Goal: Task Accomplishment & Management: Manage account settings

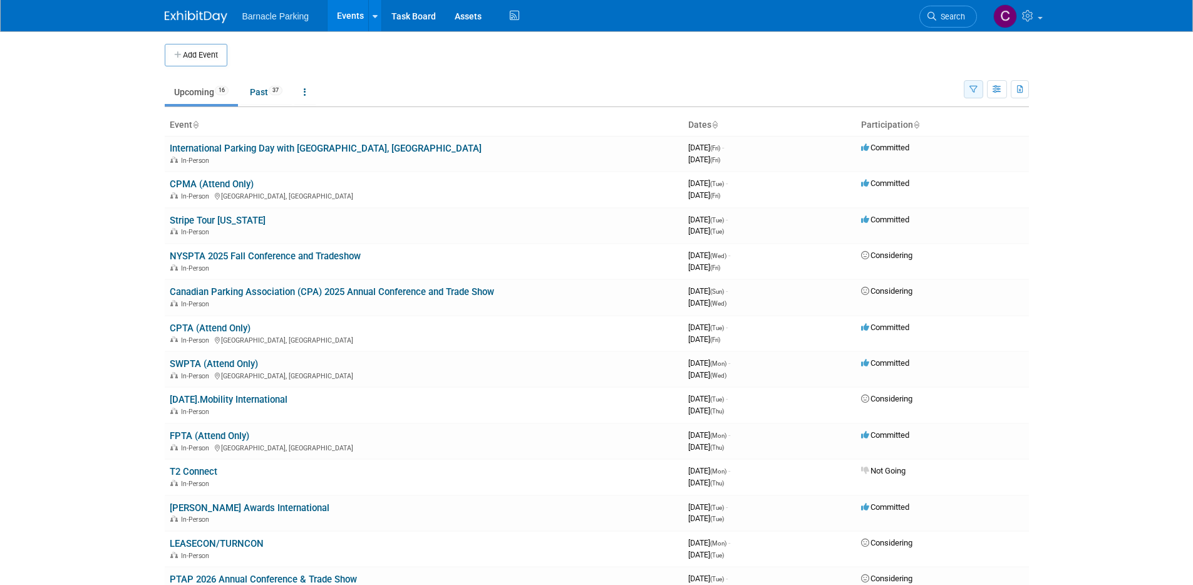
click at [970, 92] on icon "button" at bounding box center [973, 90] width 8 height 8
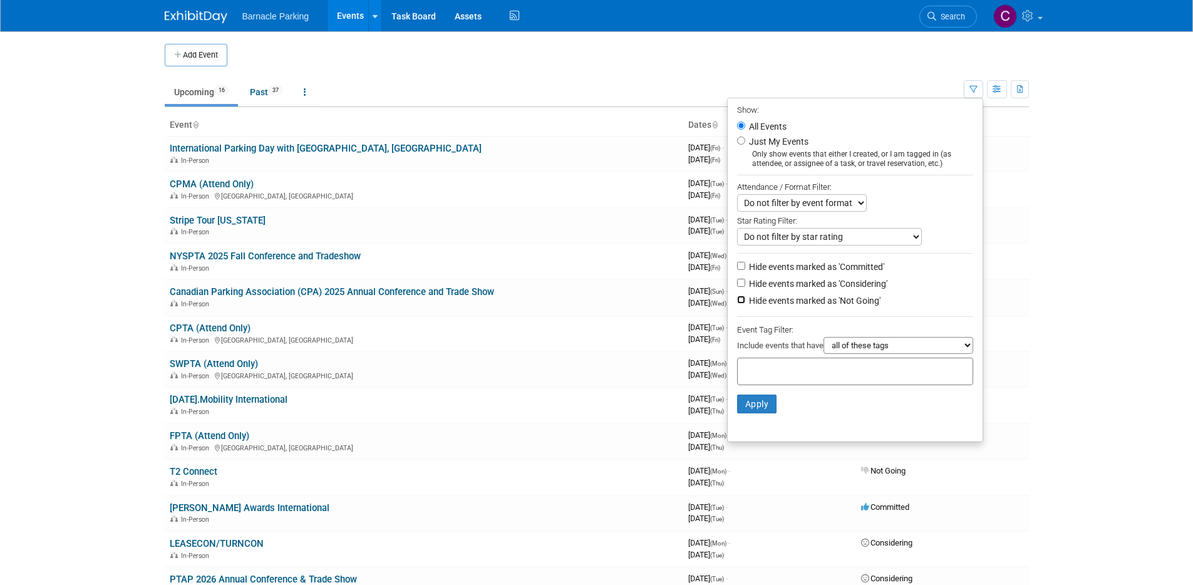
click at [738, 297] on input "Hide events marked as 'Not Going'" at bounding box center [741, 300] width 8 height 8
checkbox input "true"
click at [737, 285] on input "Hide events marked as 'Considering'" at bounding box center [741, 283] width 8 height 8
checkbox input "true"
click at [757, 403] on button "Apply" at bounding box center [757, 403] width 40 height 19
